Goal: Transaction & Acquisition: Purchase product/service

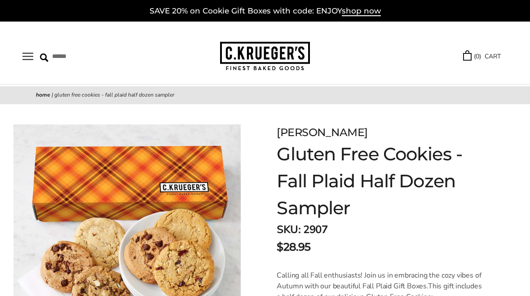
click at [280, 61] on img at bounding box center [265, 56] width 90 height 29
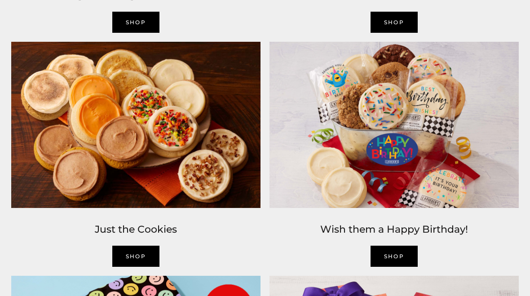
scroll to position [761, 0]
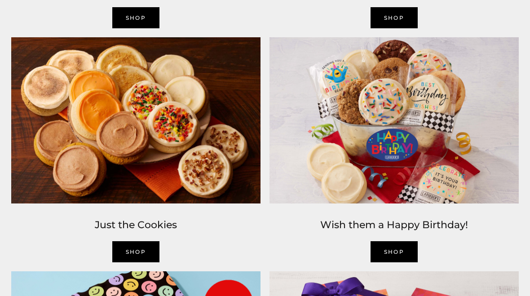
click at [140, 254] on link "SHOP" at bounding box center [136, 251] width 48 height 21
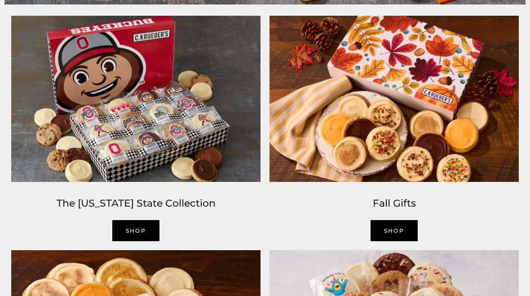
scroll to position [547, 0]
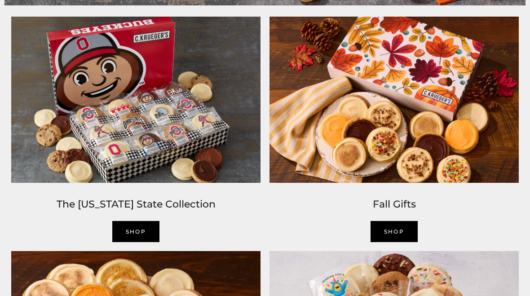
click at [395, 229] on link "SHOP" at bounding box center [395, 231] width 48 height 21
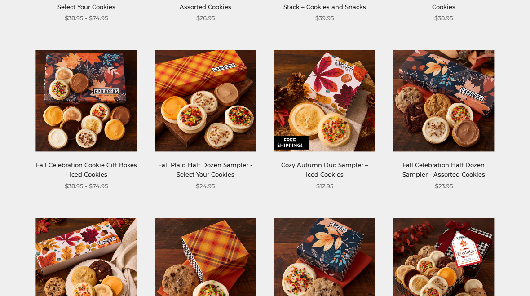
scroll to position [801, 0]
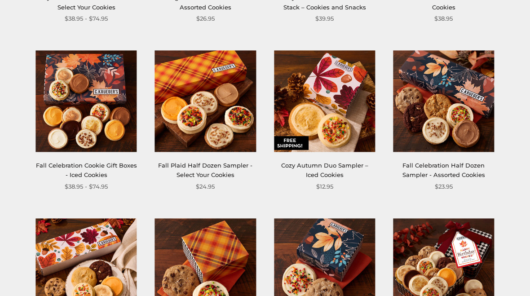
click at [227, 166] on link "Fall Plaid Half Dozen Sampler - Select Your Cookies" at bounding box center [205, 170] width 94 height 17
